Goal: Task Accomplishment & Management: Complete application form

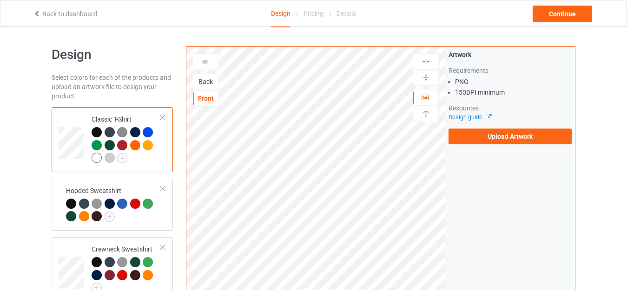
click at [208, 85] on div "Back" at bounding box center [205, 81] width 25 height 9
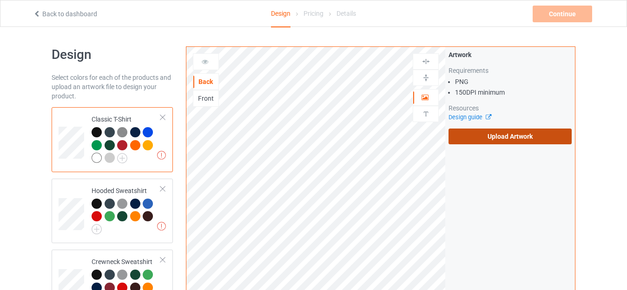
click at [477, 141] on label "Upload Artwork" at bounding box center [509, 137] width 123 height 16
click at [0, 0] on input "Upload Artwork" at bounding box center [0, 0] width 0 height 0
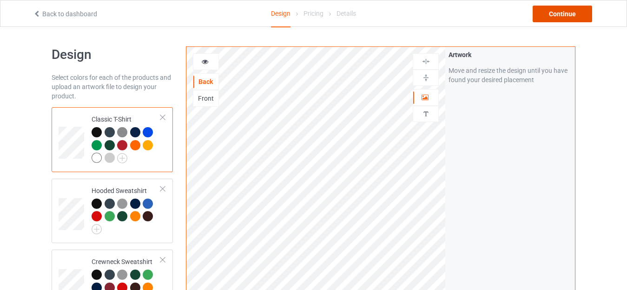
click at [565, 14] on div "Continue" at bounding box center [561, 14] width 59 height 17
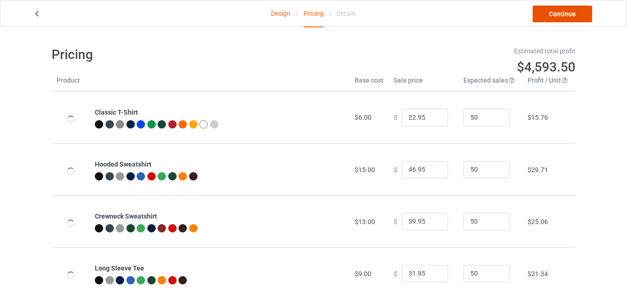
click at [565, 14] on link "Continue" at bounding box center [561, 14] width 59 height 17
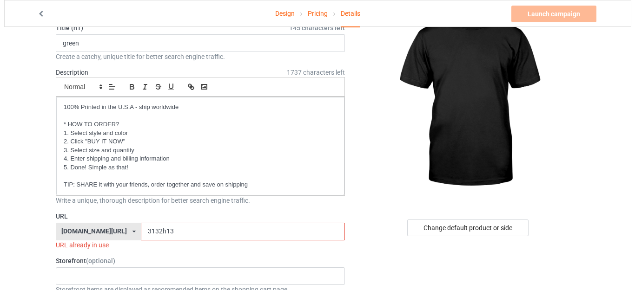
scroll to position [93, 0]
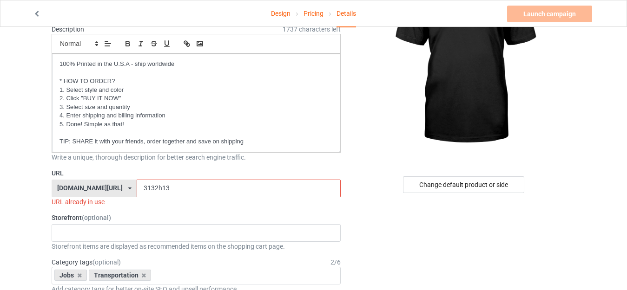
click at [137, 191] on input "3132h13" at bounding box center [238, 189] width 203 height 18
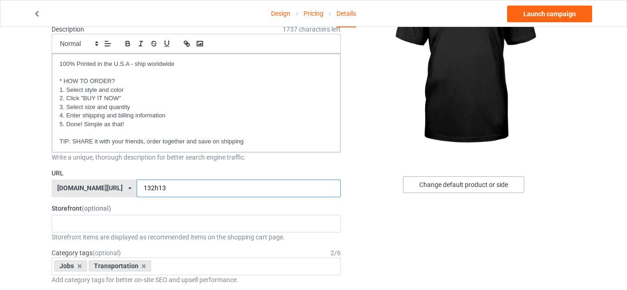
type input "132h13"
click at [477, 187] on div "Change default product or side" at bounding box center [463, 185] width 121 height 17
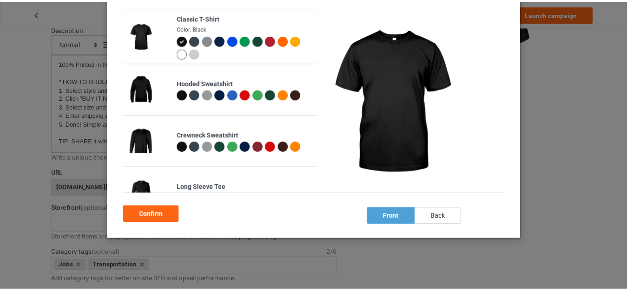
scroll to position [83, 0]
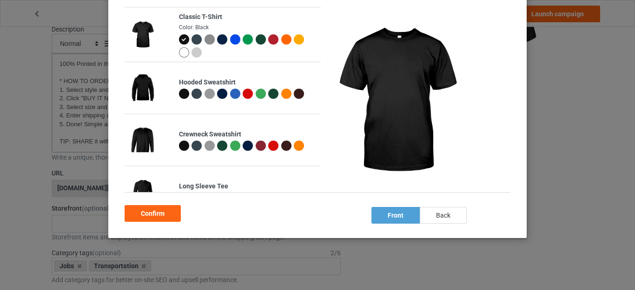
click at [436, 221] on div "back" at bounding box center [443, 215] width 47 height 17
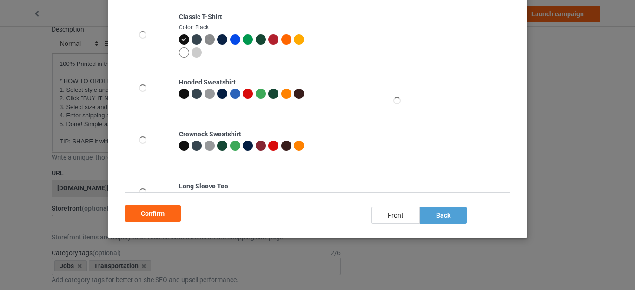
click at [165, 215] on div "Confirm" at bounding box center [153, 213] width 56 height 17
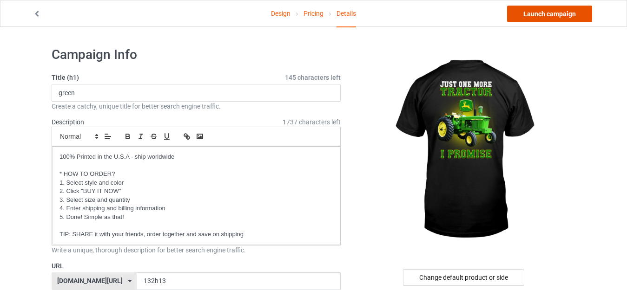
click at [531, 11] on link "Launch campaign" at bounding box center [549, 14] width 85 height 17
